Goal: Task Accomplishment & Management: Use online tool/utility

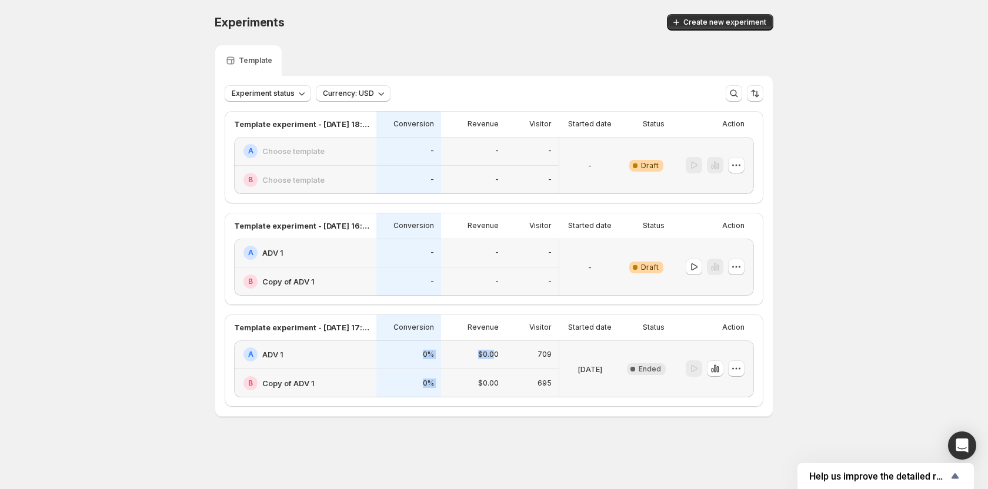
drag, startPoint x: 492, startPoint y: 358, endPoint x: 380, endPoint y: 350, distance: 112.6
click at [380, 350] on div "A ADV 1 B Copy of ADV 1 0% 0% $0.00 $0.00 709 695 [DATE] New Complete Ended" at bounding box center [494, 368] width 520 height 57
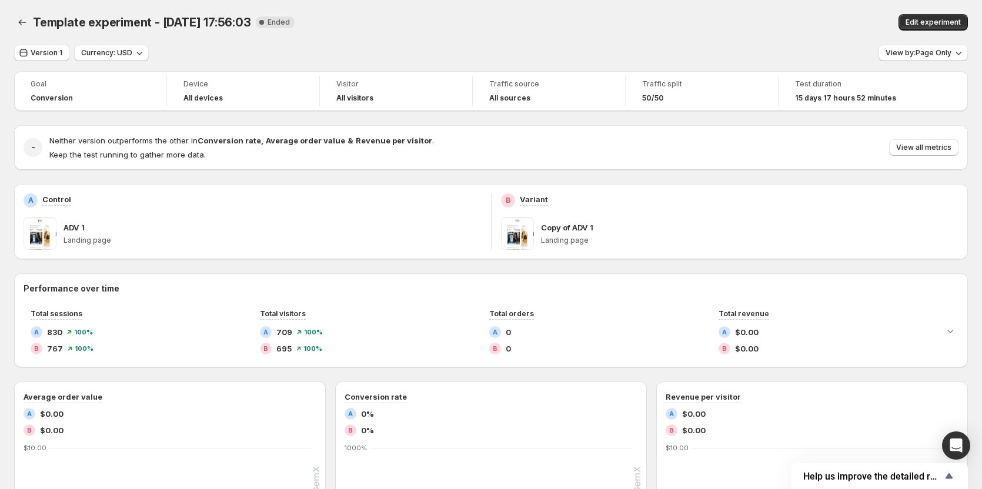
click at [32, 19] on div at bounding box center [23, 22] width 19 height 16
click at [22, 20] on icon "Back" at bounding box center [22, 22] width 12 height 12
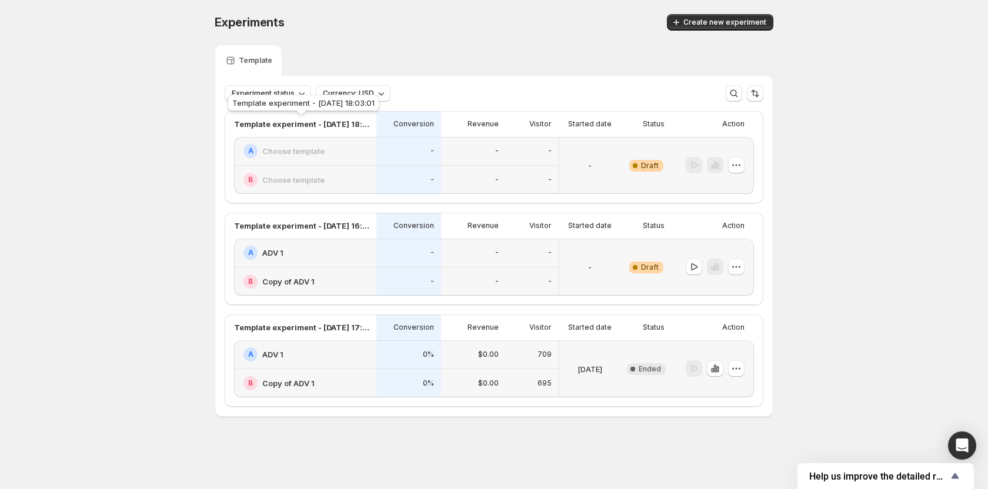
click at [352, 124] on p "Template experiment - [DATE] 18:03:01" at bounding box center [301, 124] width 135 height 12
click at [639, 261] on div "Warning Complete Draft" at bounding box center [645, 267] width 37 height 43
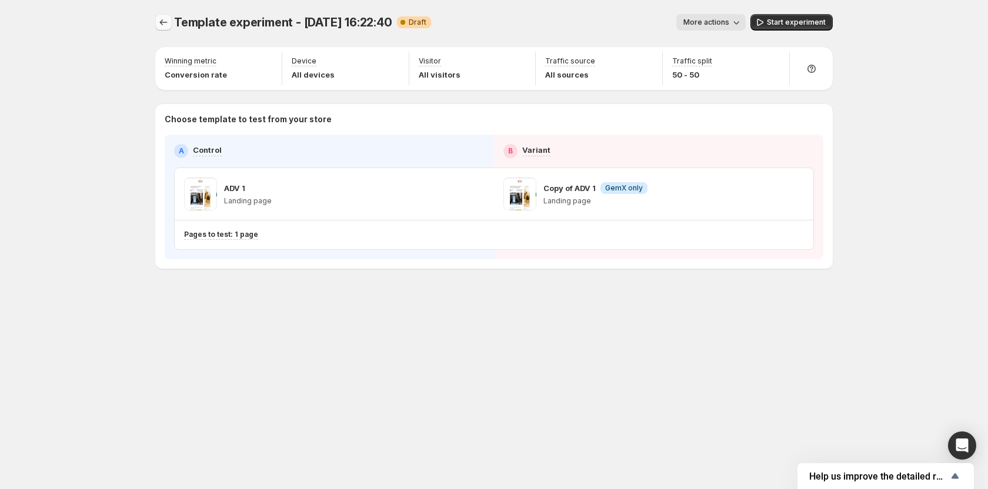
click at [161, 20] on icon "Experiments" at bounding box center [164, 22] width 12 height 12
